Goal: Task Accomplishment & Management: Use online tool/utility

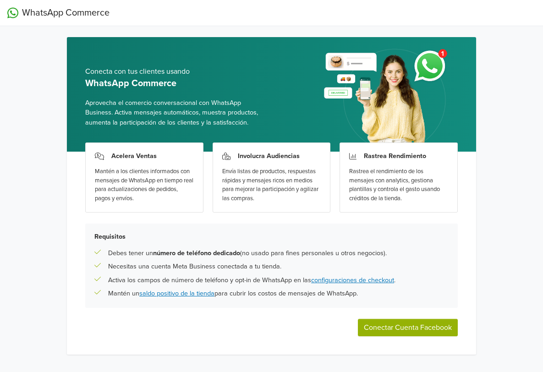
click at [419, 329] on button "Conectar Cuenta Facebook" at bounding box center [408, 327] width 100 height 17
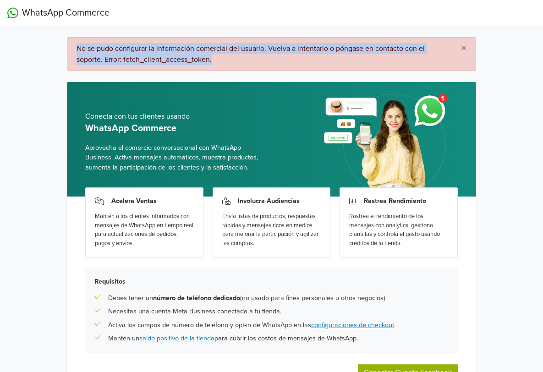
drag, startPoint x: 211, startPoint y: 59, endPoint x: 74, endPoint y: 39, distance: 138.9
click at [74, 39] on div "× No se pudo configurar la información comercial del usuario. Vuelva a intentar…" at bounding box center [271, 54] width 409 height 34
copy span "No se pudo configurar la información comercial del usuario. Vuelva a intentarlo…"
click at [486, 167] on div "WhatsApp Commerce × No se pudo configurar la información comercial del usuario.…" at bounding box center [271, 217] width 543 height 434
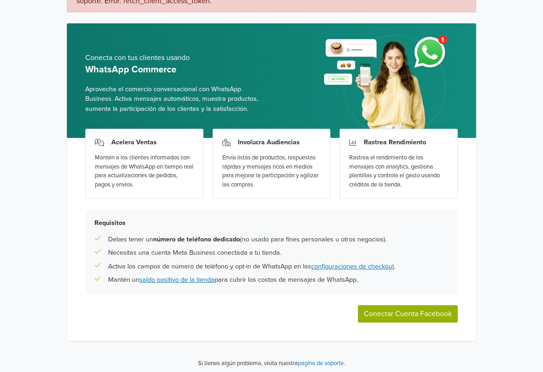
scroll to position [62, 0]
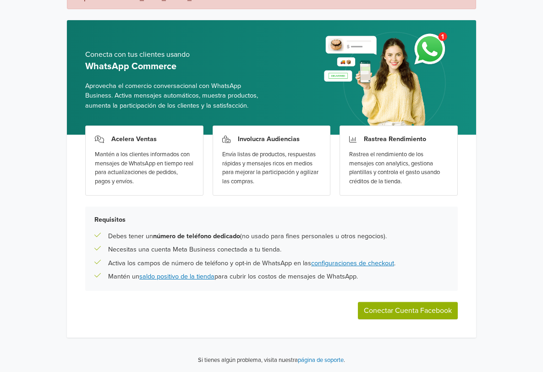
click at [410, 315] on button "Conectar Cuenta Facebook" at bounding box center [408, 310] width 100 height 17
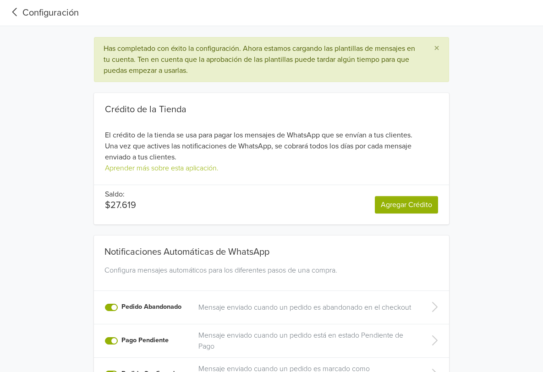
click at [16, 9] on icon at bounding box center [14, 12] width 15 height 12
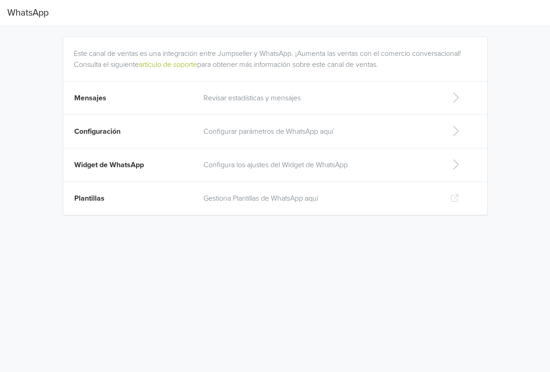
click at [255, 171] on td "Configura los ajustes del Widget de WhatsApp" at bounding box center [319, 164] width 243 height 33
select select "rb"
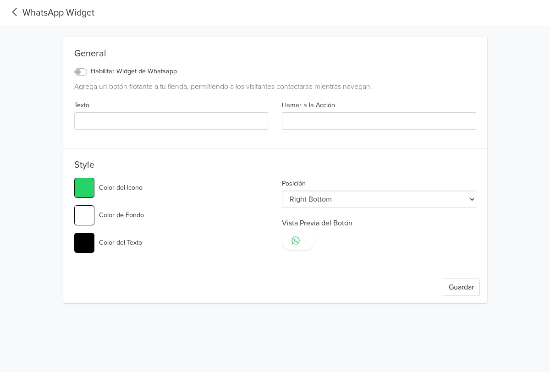
type input "#25d366"
select select "lt"
click at [19, 16] on icon at bounding box center [14, 12] width 15 height 12
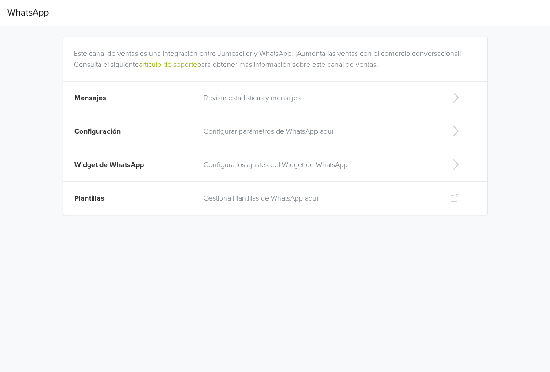
click at [262, 97] on p "Revisar estadísticas y mensajes" at bounding box center [319, 98] width 232 height 11
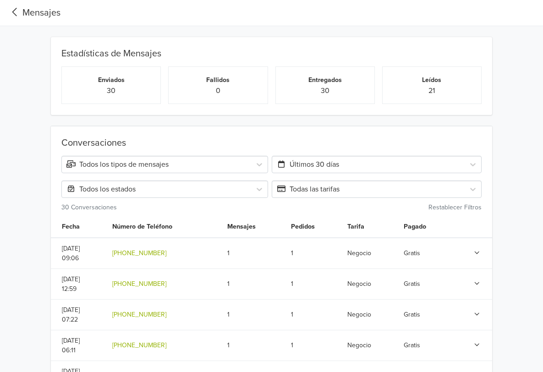
click at [12, 8] on icon at bounding box center [14, 12] width 15 height 12
